Goal: Check status: Check status

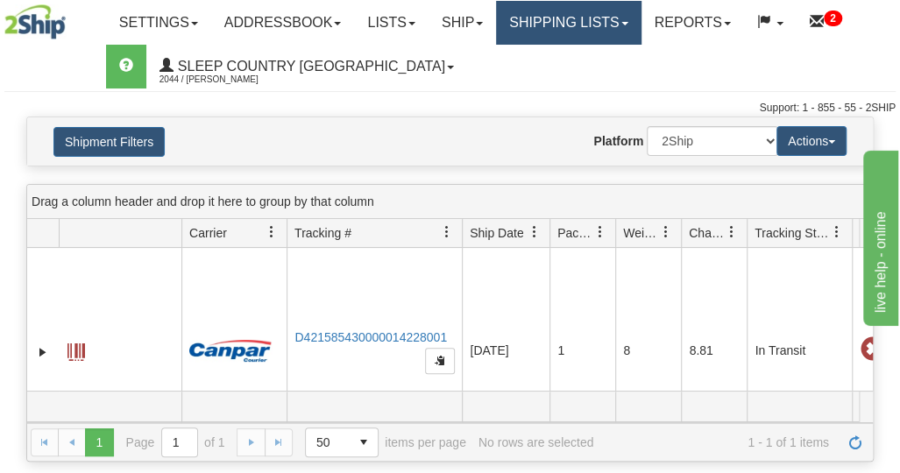
click at [549, 25] on link "Shipping lists" at bounding box center [568, 23] width 145 height 44
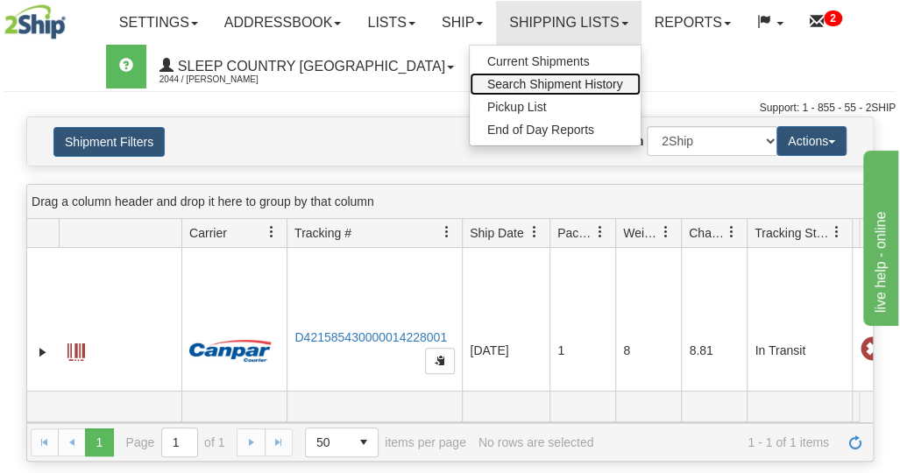
click at [559, 83] on span "Search Shipment History" at bounding box center [555, 84] width 136 height 14
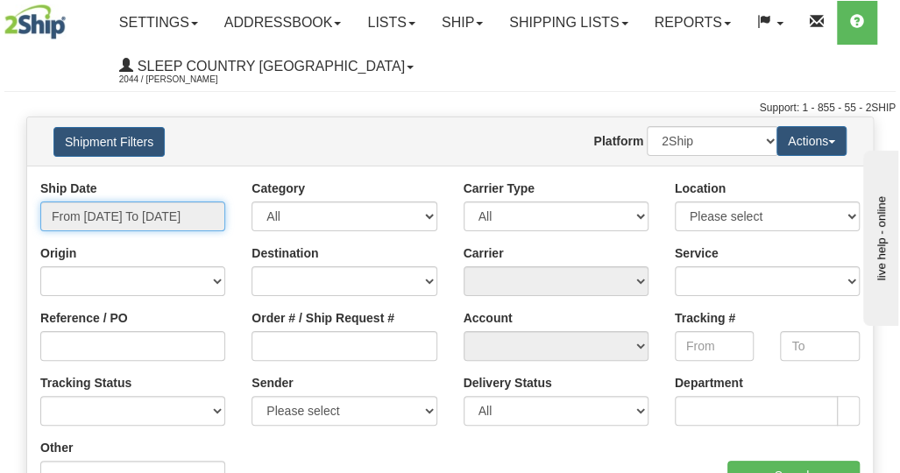
click at [129, 211] on input "From [DATE] To [DATE]" at bounding box center [132, 217] width 185 height 30
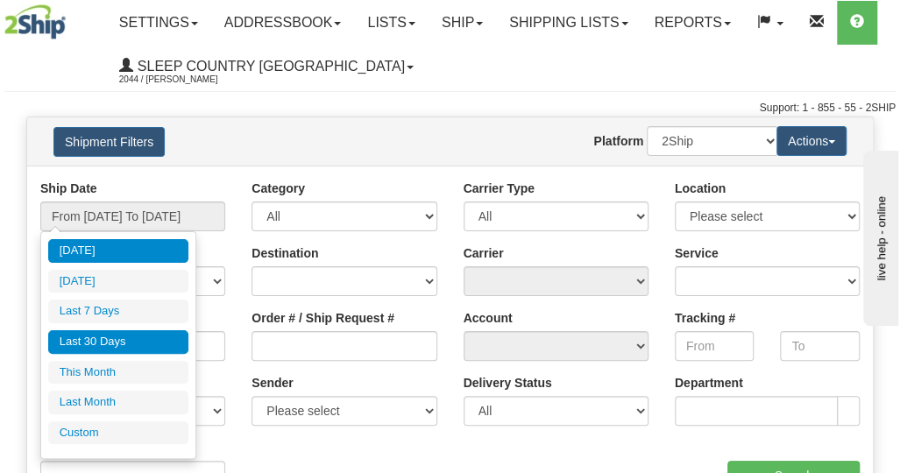
click at [103, 336] on li "Last 30 Days" at bounding box center [118, 342] width 140 height 24
type input "From [DATE] To [DATE]"
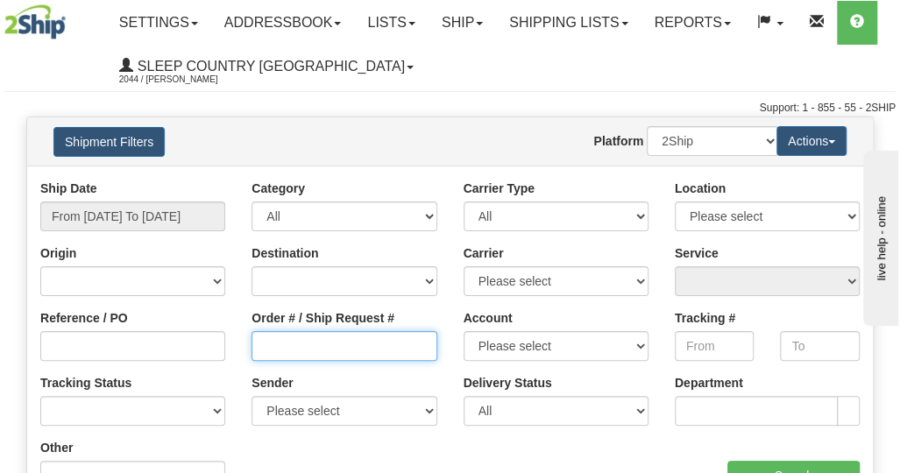
click at [321, 346] on input "Order # / Ship Request #" at bounding box center [343, 346] width 185 height 30
paste input "9000I097305"
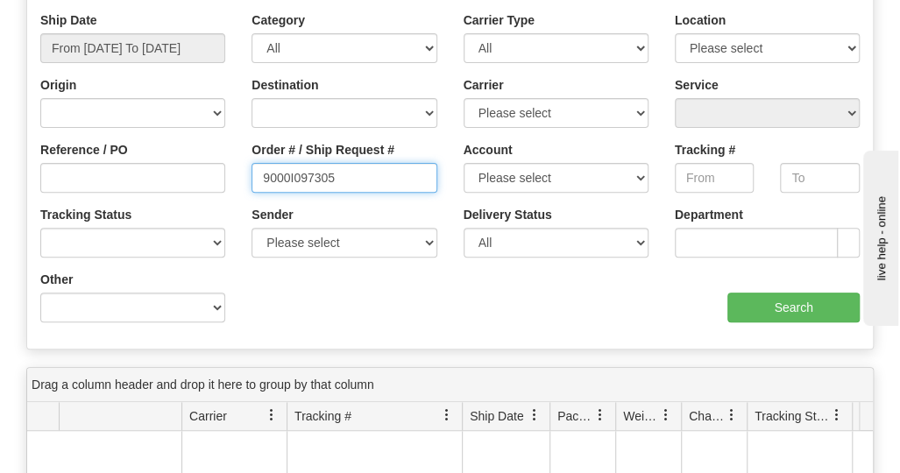
scroll to position [175, 0]
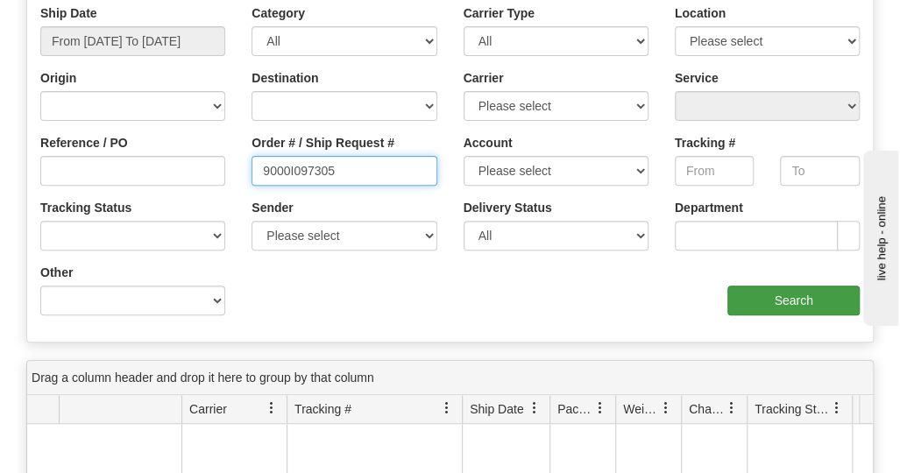
type input "9000I097305"
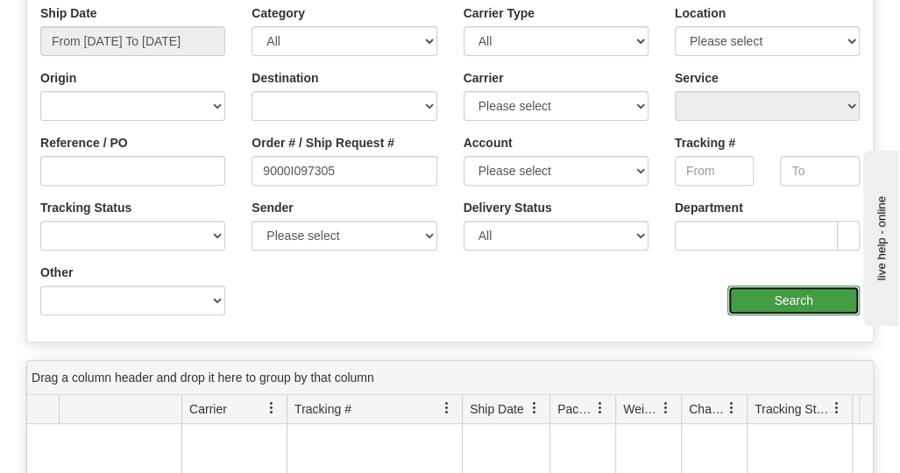
click at [771, 306] on input "Search" at bounding box center [793, 301] width 132 height 30
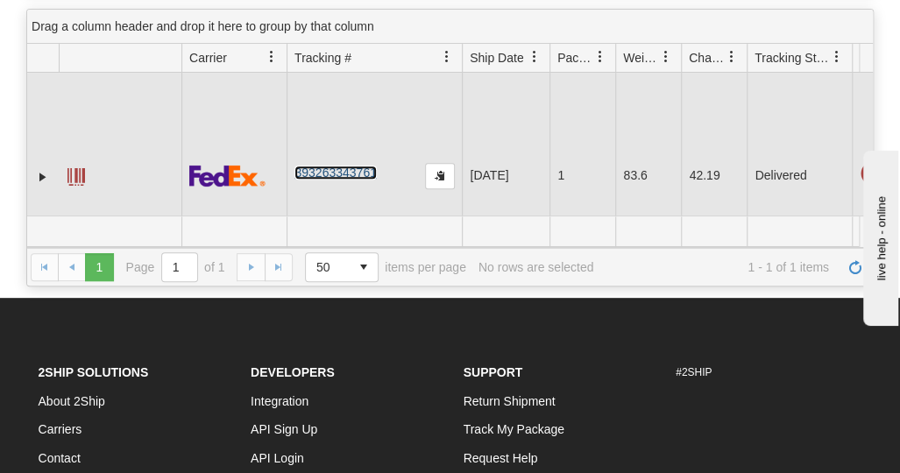
click at [329, 170] on link "393263343761" at bounding box center [334, 173] width 81 height 14
